Goal: Navigation & Orientation: Find specific page/section

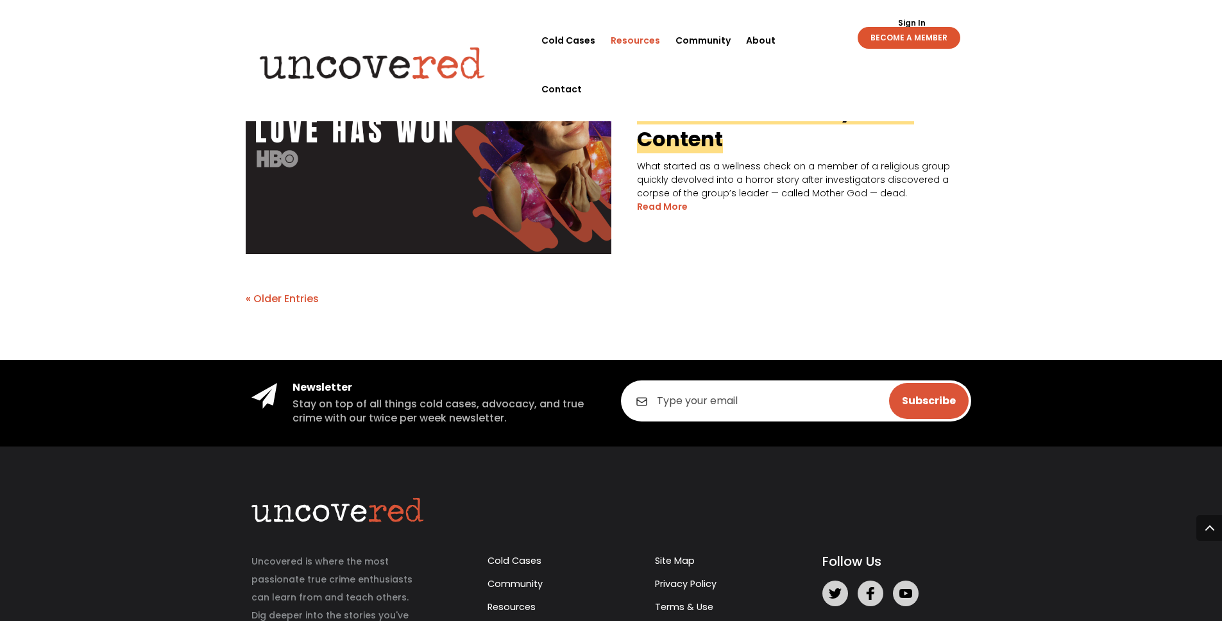
scroll to position [2865, 0]
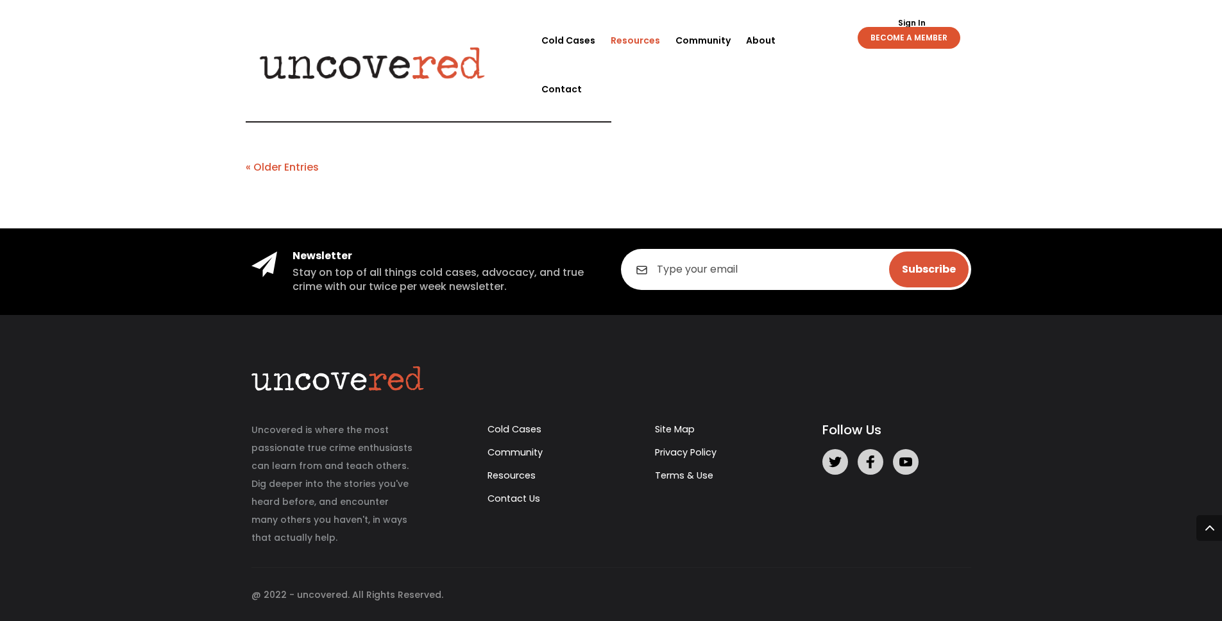
click at [678, 376] on div "Uncovered is where the most passionate true crime enthusiasts can learn from an…" at bounding box center [611, 483] width 739 height 235
click at [506, 450] on link "Community" at bounding box center [515, 452] width 55 height 13
click at [914, 36] on link "BECOME A MEMBER" at bounding box center [909, 38] width 103 height 22
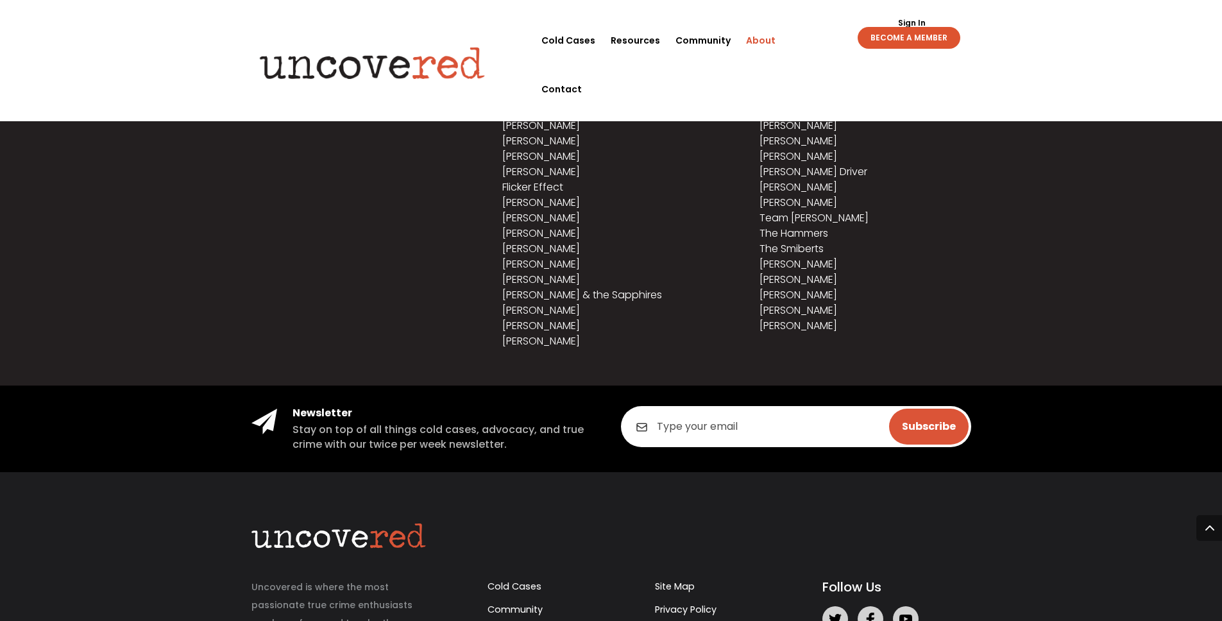
scroll to position [773, 0]
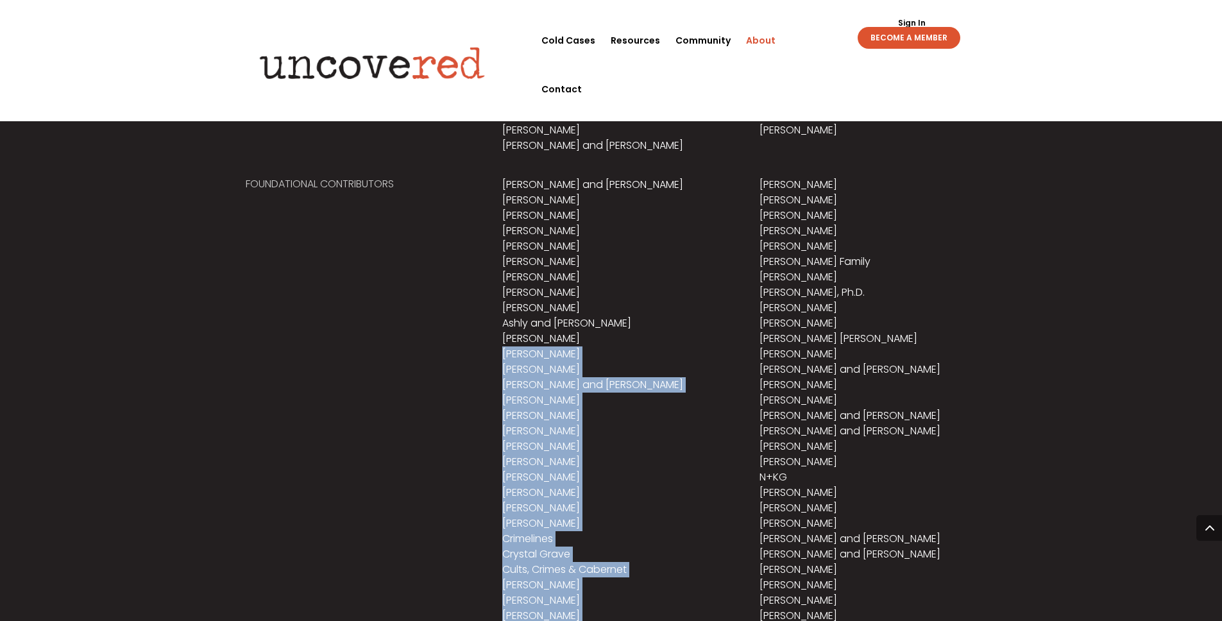
click at [602, 263] on div "We are incredibly grateful to those who have supported our vision to build Unco…" at bounding box center [611, 364] width 1222 height 1053
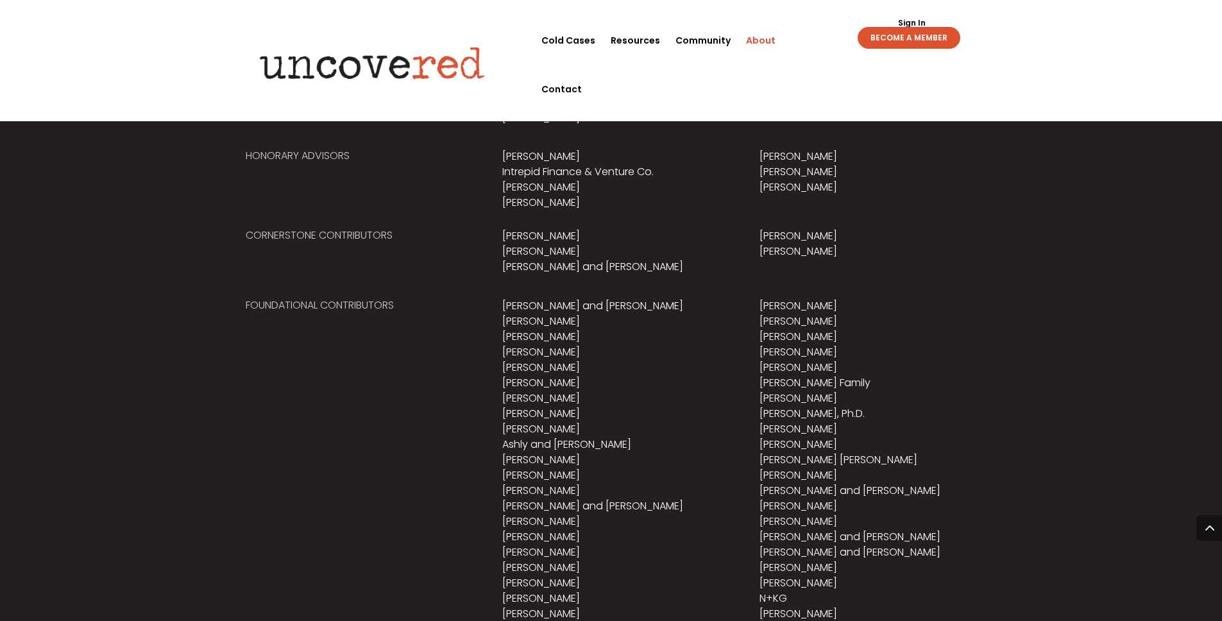
click at [598, 263] on p "Austin Westerfeld Bob Roudebush Chad and Jackie Myers" at bounding box center [610, 251] width 217 height 46
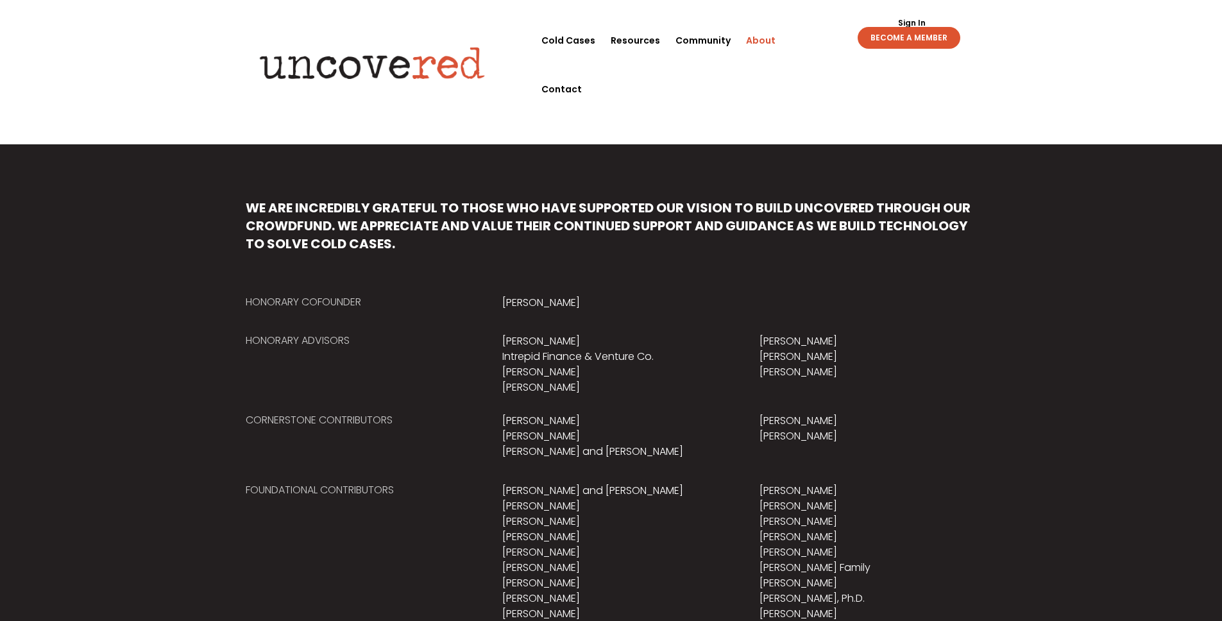
scroll to position [500, 0]
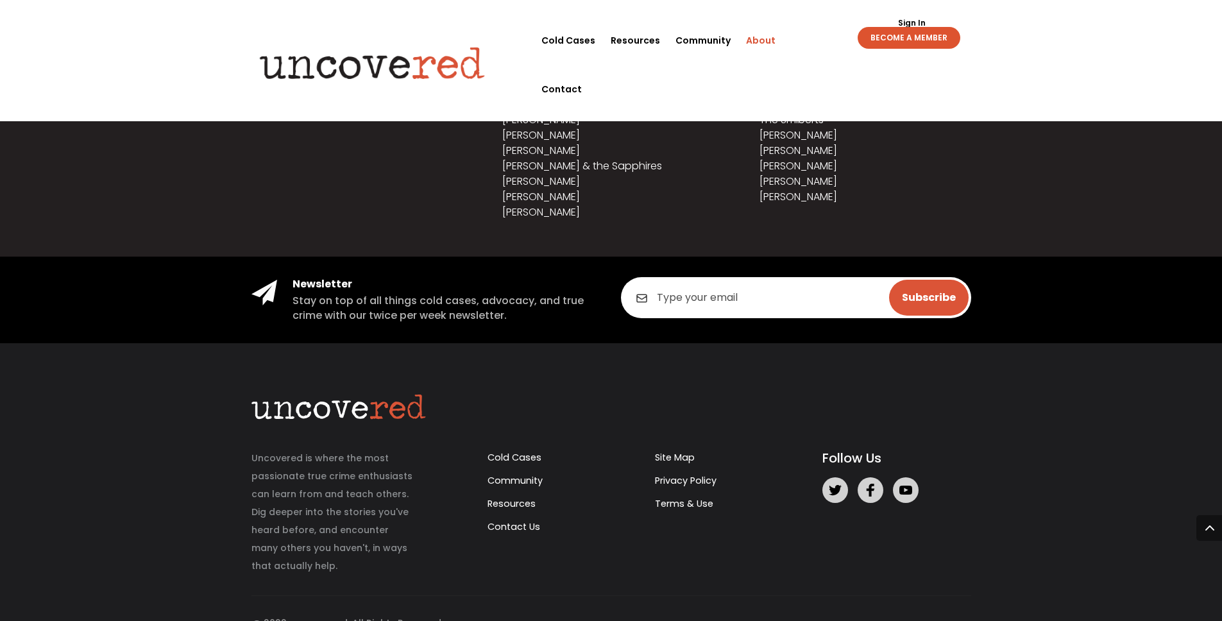
scroll to position [1535, 0]
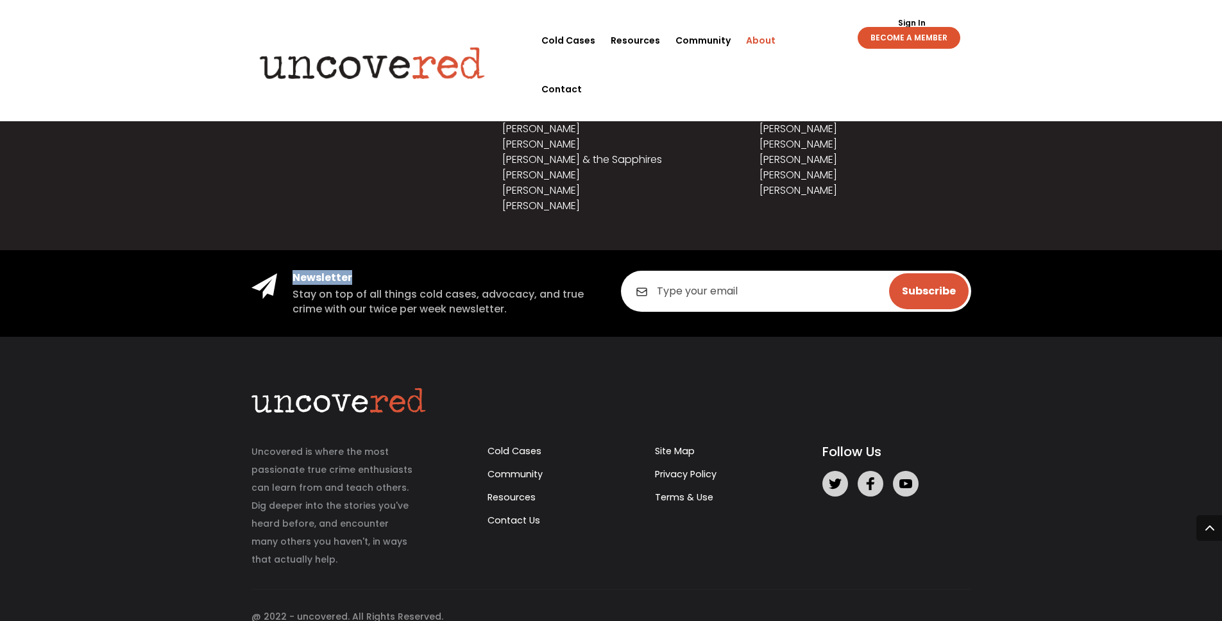
drag, startPoint x: 584, startPoint y: 259, endPoint x: 553, endPoint y: 293, distance: 45.4
click at [561, 286] on section "Newsletter Stay on top of all things cold cases, advocacy, and true crime with …" at bounding box center [611, 293] width 1222 height 87
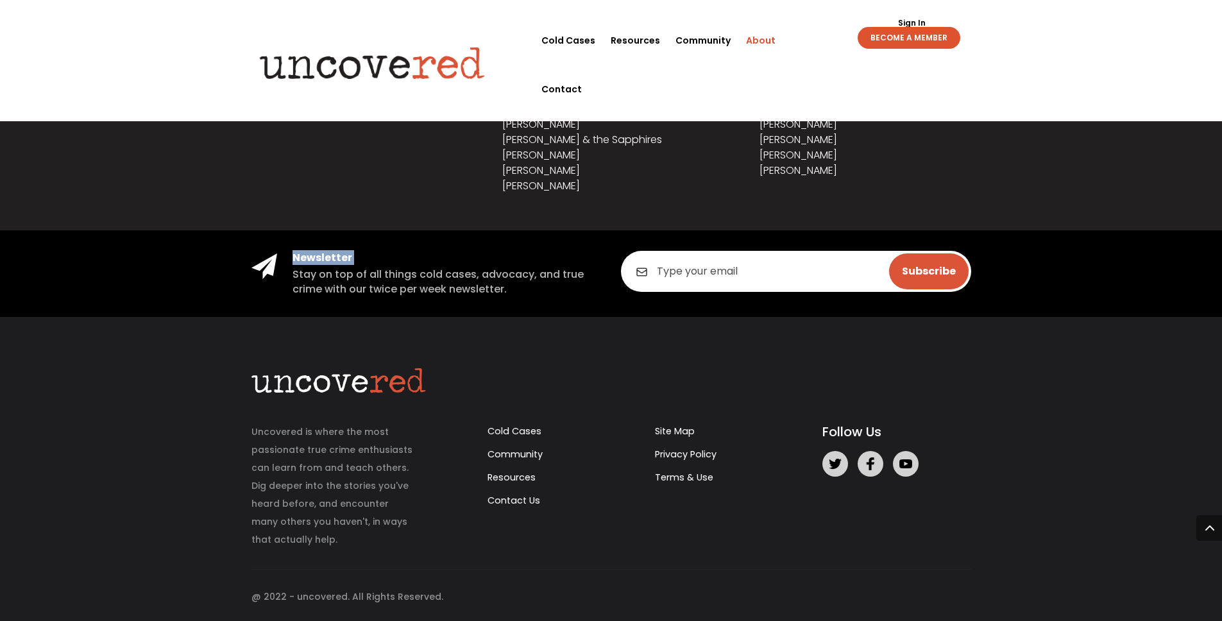
scroll to position [1557, 0]
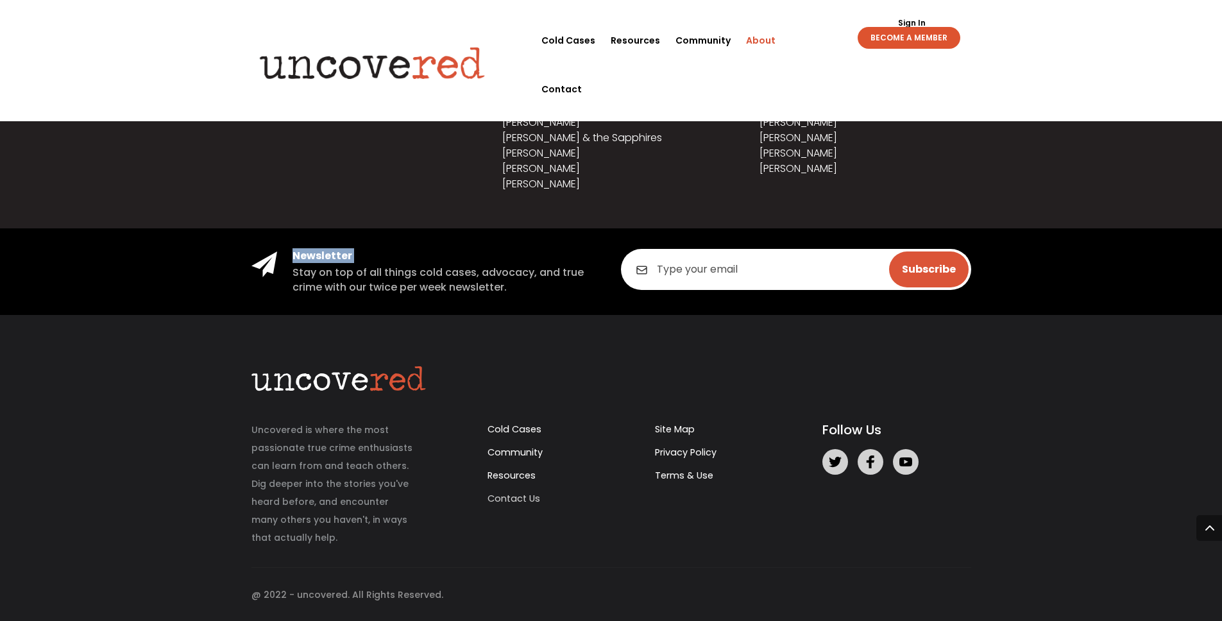
click at [526, 502] on link "Contact Us" at bounding box center [514, 498] width 53 height 13
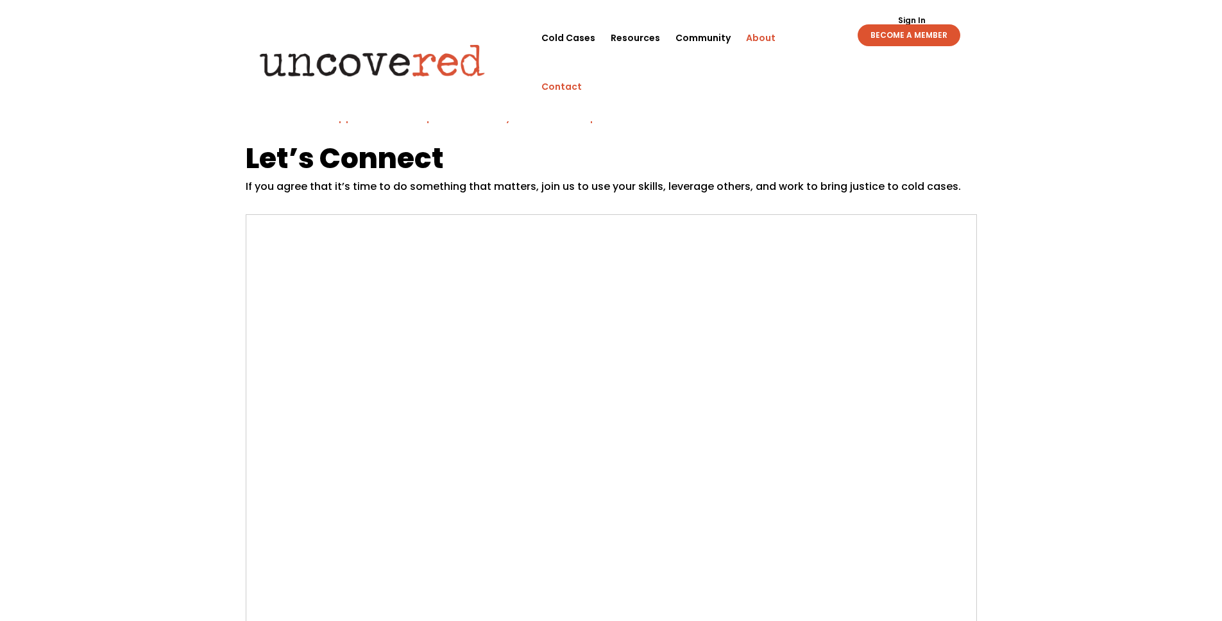
click at [751, 42] on link "About" at bounding box center [761, 37] width 30 height 49
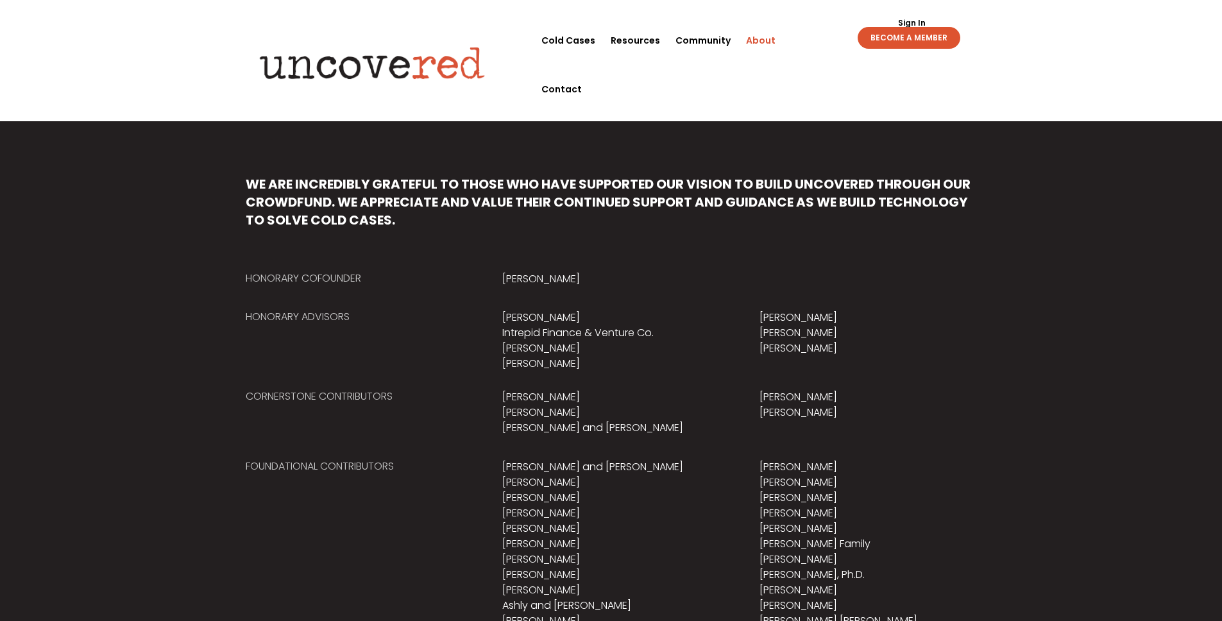
scroll to position [169, 0]
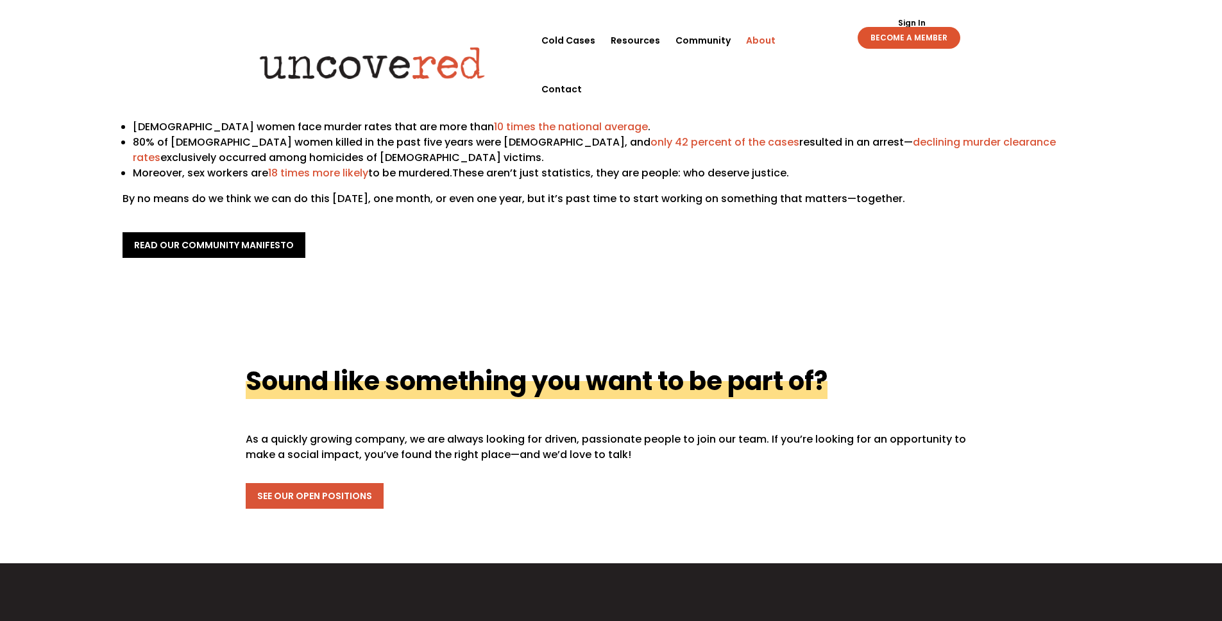
click at [294, 488] on link "See Our Open Positions" at bounding box center [315, 496] width 138 height 26
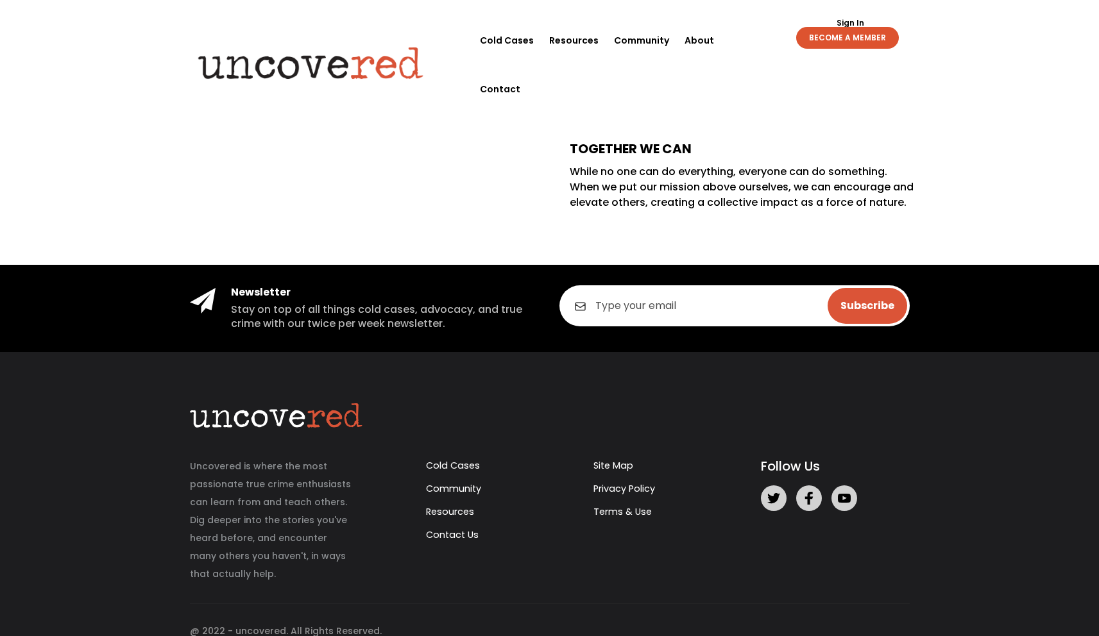
scroll to position [447, 0]
